Goal: Task Accomplishment & Management: Manage account settings

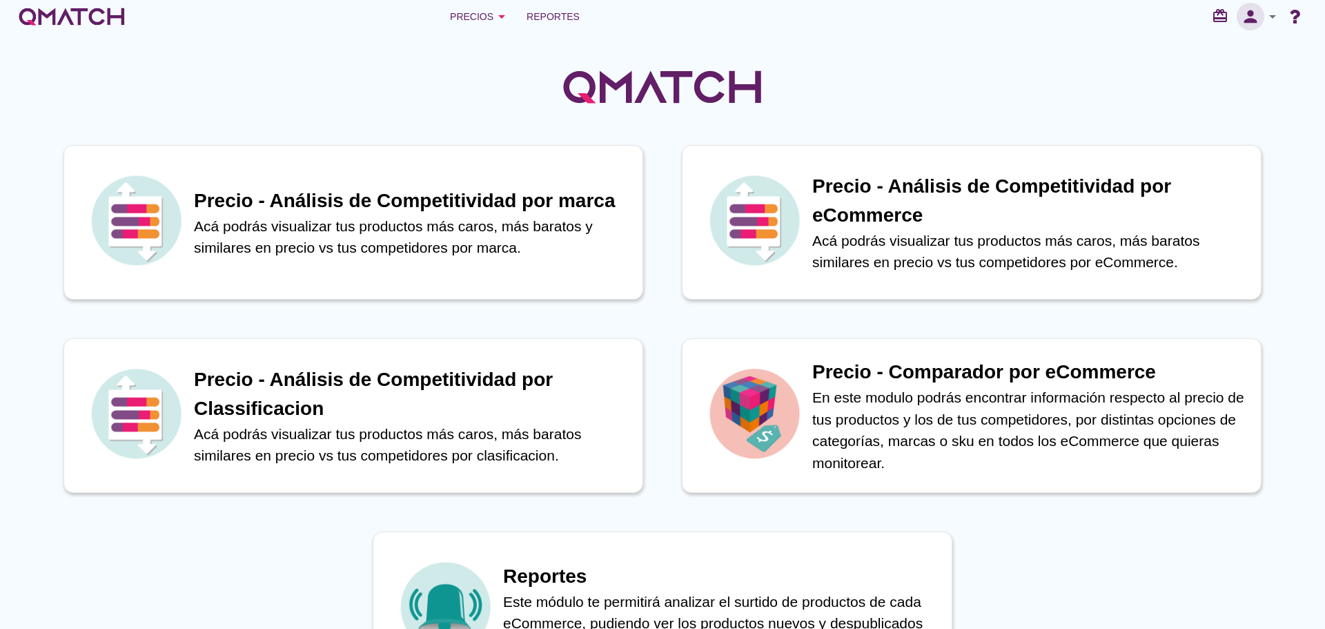
drag, startPoint x: 0, startPoint y: 0, endPoint x: 1249, endPoint y: 14, distance: 1248.8
click at [1249, 14] on icon "person" at bounding box center [1251, 16] width 28 height 19
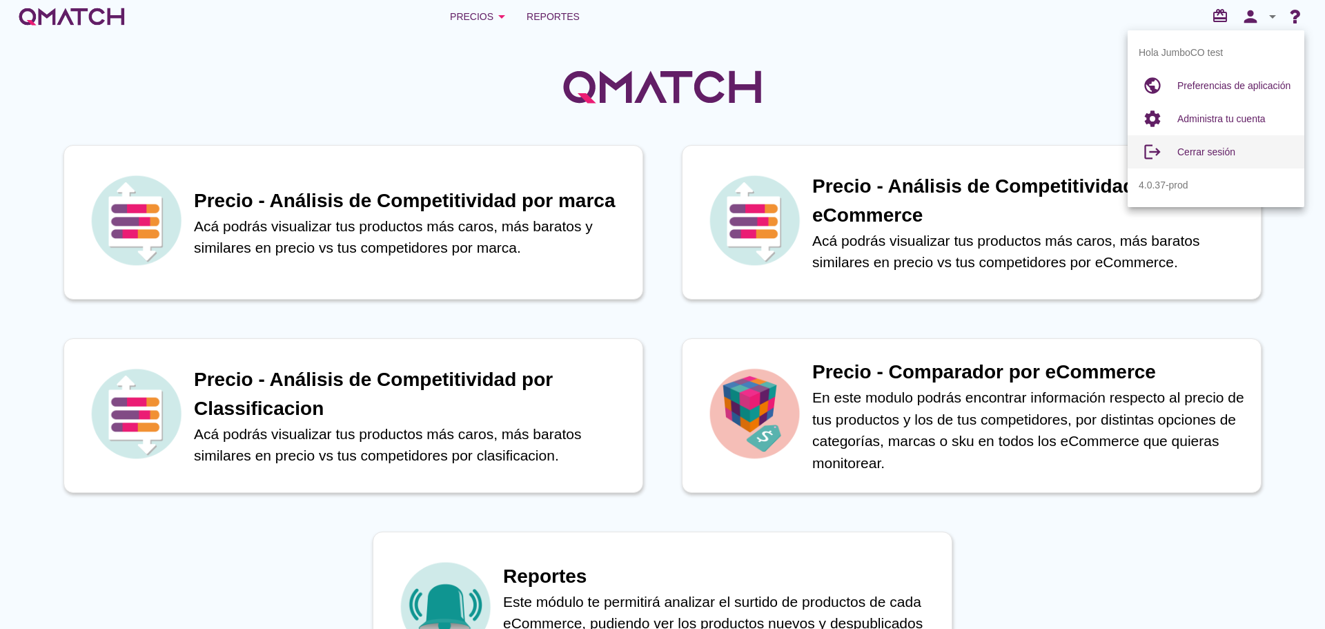
click at [1229, 148] on span "Cerrar sesión" at bounding box center [1207, 151] width 58 height 11
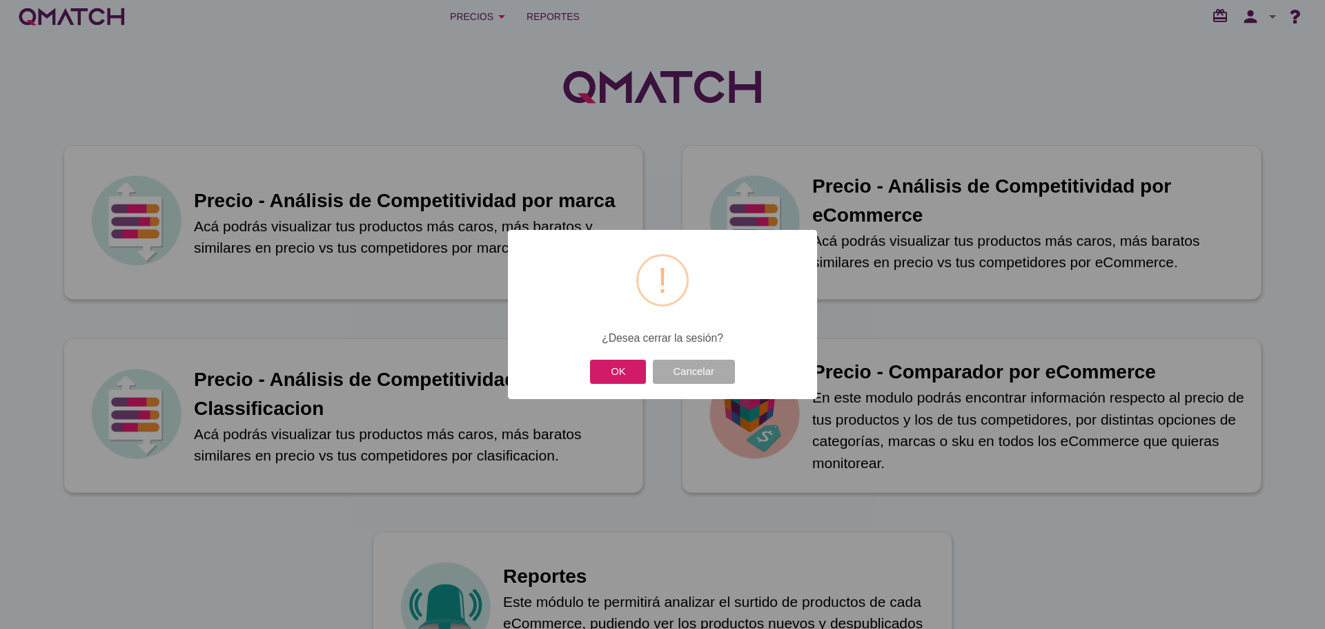
click at [611, 371] on button "OK" at bounding box center [618, 372] width 56 height 24
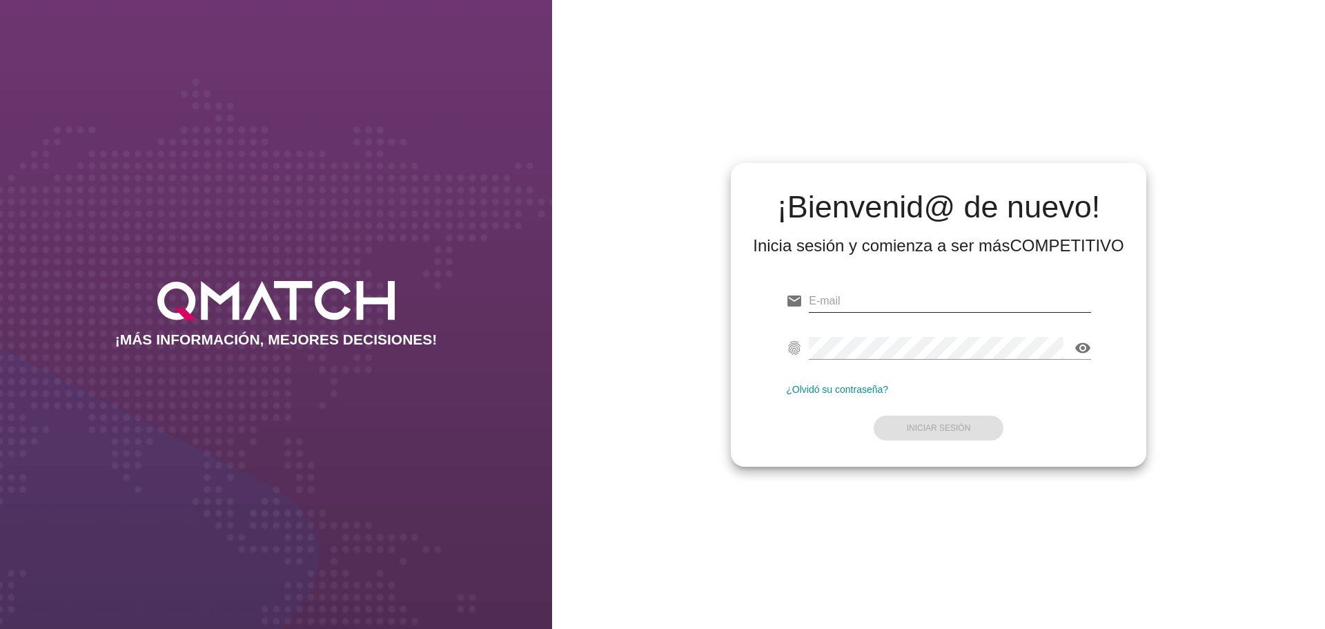
type input "[EMAIL_ADDRESS][DOMAIN_NAME]"
drag, startPoint x: 985, startPoint y: 293, endPoint x: 492, endPoint y: 273, distance: 493.3
click at [518, 275] on div "¡MÁS INFORMACIÓN, MEJORES DECISIONES! ¡Bienvenid@ de nuevo! Inicia sesión y com…" at bounding box center [662, 314] width 1325 height 629
type input "[EMAIL_ADDRESS][DOMAIN_NAME][PERSON_NAME]"
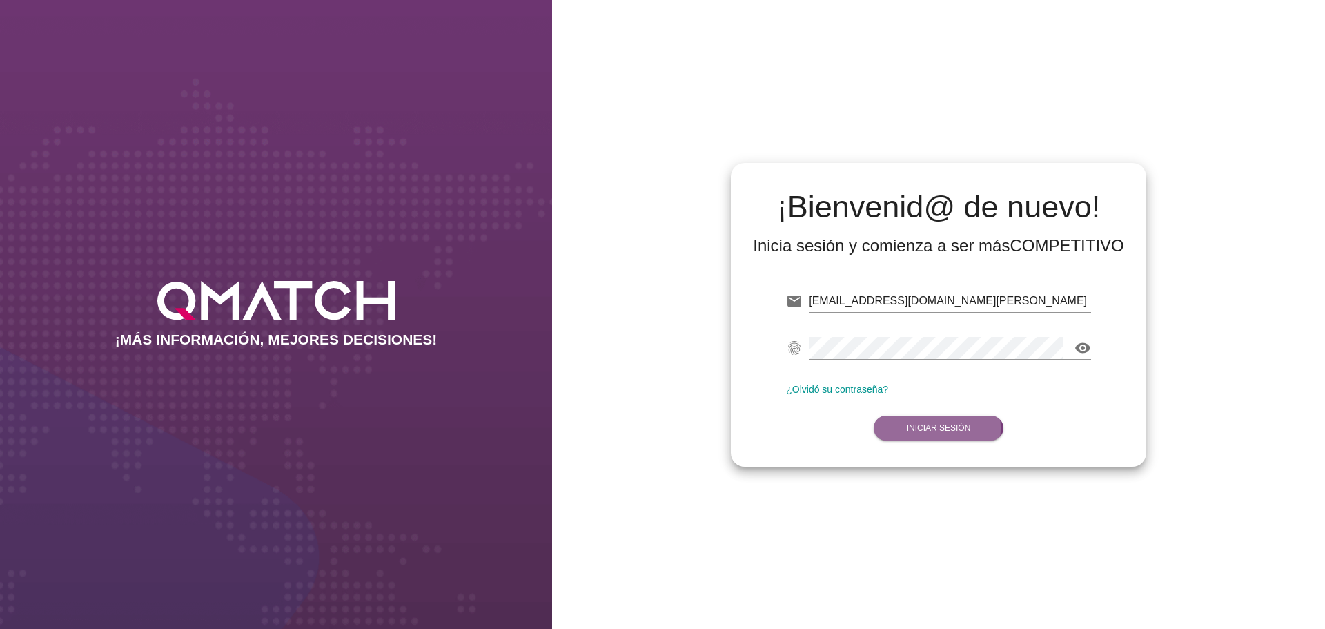
click at [976, 420] on button "Iniciar Sesión" at bounding box center [939, 428] width 130 height 25
